Goal: Task Accomplishment & Management: Complete application form

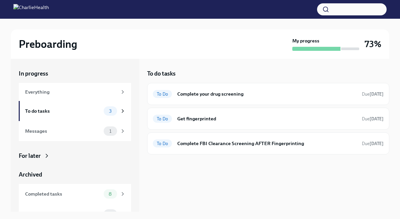
scroll to position [6, 0]
click at [225, 99] on div "To Do Complete your drug screening Due [DATE]" at bounding box center [268, 94] width 231 height 11
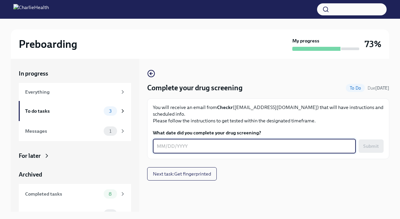
click at [189, 142] on textarea "What date did you complete your drug screening?" at bounding box center [254, 146] width 195 height 8
type textarea "[DATE]"
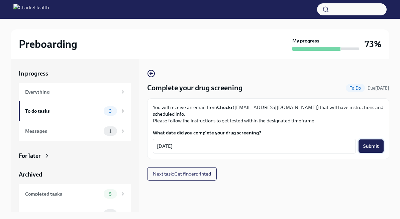
click at [377, 143] on span "Submit" at bounding box center [371, 146] width 16 height 7
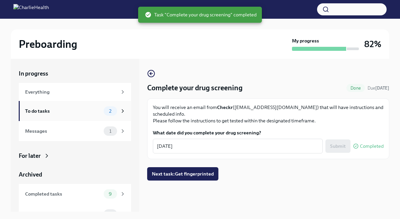
click at [84, 116] on div "To do tasks 2" at bounding box center [75, 111] width 112 height 20
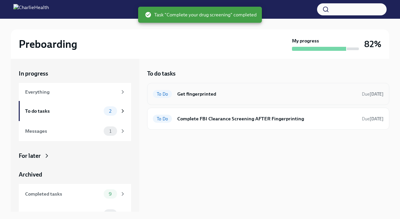
click at [208, 92] on h6 "Get fingerprinted" at bounding box center [266, 93] width 179 height 7
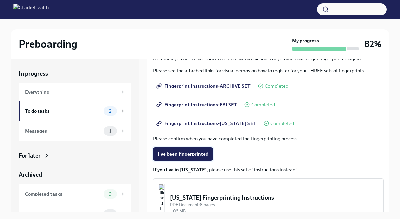
scroll to position [145, 0]
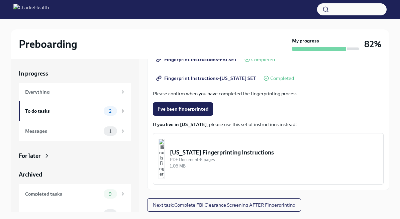
click at [191, 113] on button "I've been fingerprinted" at bounding box center [183, 108] width 60 height 13
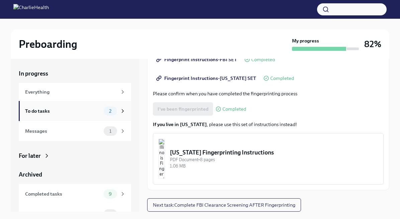
click at [91, 112] on div "To do tasks" at bounding box center [63, 110] width 76 height 7
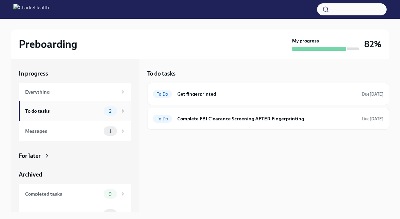
click at [92, 112] on div "To do tasks" at bounding box center [63, 110] width 76 height 7
click at [202, 96] on h6 "Get fingerprinted" at bounding box center [266, 93] width 179 height 7
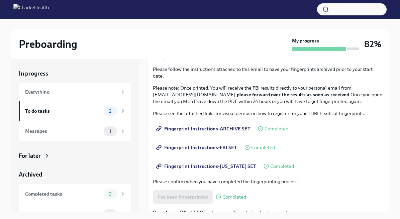
scroll to position [145, 0]
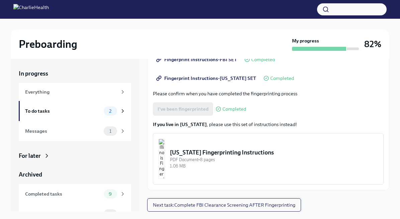
click at [176, 207] on span "Next task : Complete FBI Clearance Screening AFTER Fingerprinting" at bounding box center [224, 205] width 142 height 7
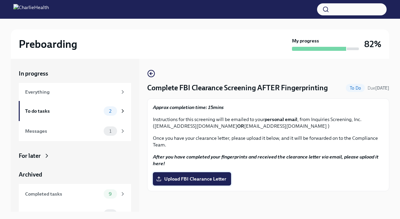
click at [186, 177] on span "Upload FBI Clearance Letter" at bounding box center [191, 179] width 69 height 7
click at [0, 0] on input "Upload FBI Clearance Letter" at bounding box center [0, 0] width 0 height 0
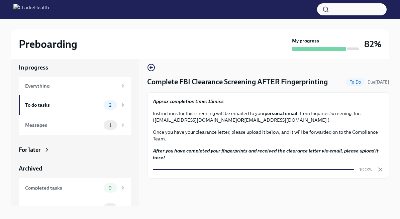
scroll to position [11, 0]
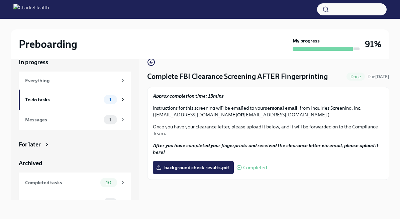
click at [247, 164] on div "background check results.pdf Completed" at bounding box center [210, 167] width 114 height 13
click at [98, 99] on div "To do tasks" at bounding box center [63, 99] width 76 height 7
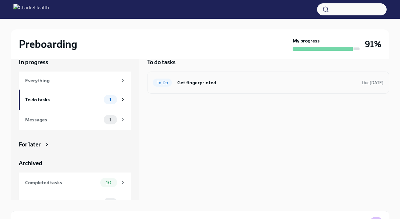
click at [207, 72] on div "To Do Get fingerprinted Due 2 days ago" at bounding box center [268, 83] width 242 height 22
click at [203, 83] on h6 "Get fingerprinted" at bounding box center [266, 82] width 179 height 7
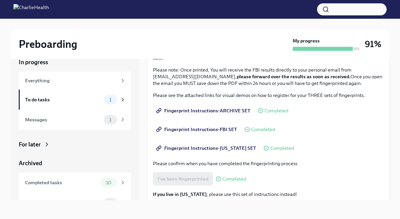
scroll to position [123, 0]
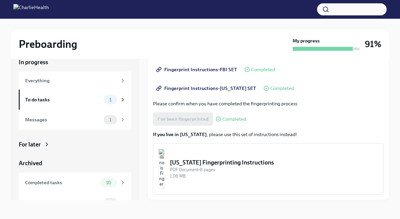
click at [199, 119] on div "I've been fingerprinted Completed" at bounding box center [199, 118] width 93 height 13
click at [84, 105] on div "To do tasks 1" at bounding box center [75, 100] width 112 height 20
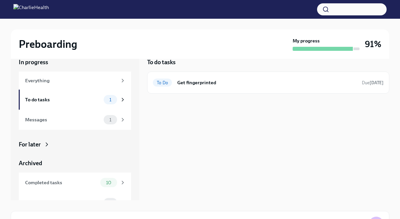
click at [84, 105] on div "To do tasks 1" at bounding box center [75, 100] width 112 height 20
click at [171, 80] on span "To Do" at bounding box center [162, 82] width 19 height 5
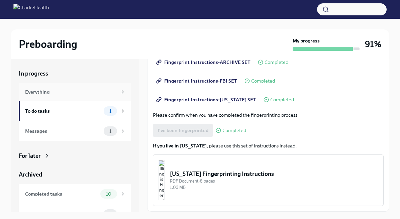
click at [111, 94] on div "Everything" at bounding box center [71, 91] width 92 height 7
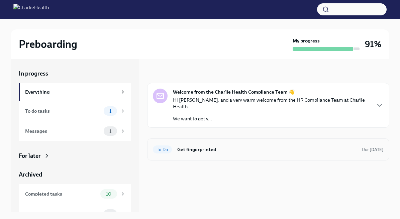
click at [186, 144] on div "To Do Get fingerprinted Due 2 days ago" at bounding box center [268, 149] width 231 height 11
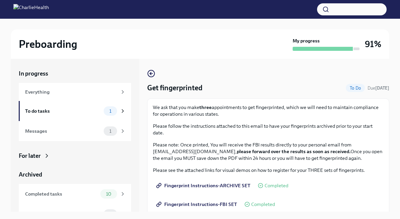
scroll to position [123, 0]
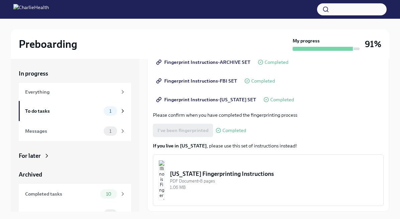
click at [210, 136] on div "I've been fingerprinted Completed" at bounding box center [199, 130] width 93 height 13
click at [224, 132] on span "Completed" at bounding box center [234, 130] width 24 height 5
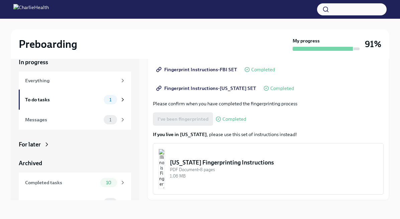
click at [196, 164] on div "Illinois Fingerprinting Instructions" at bounding box center [274, 162] width 208 height 8
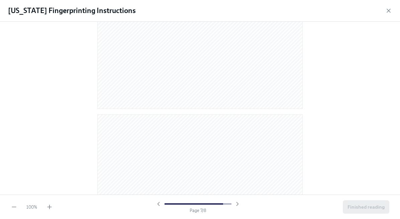
scroll to position [1999, 0]
click at [354, 205] on span "Finished reading" at bounding box center [365, 207] width 37 height 7
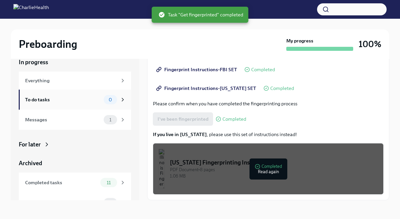
click at [109, 97] on span "0" at bounding box center [110, 99] width 11 height 5
